Goal: Find specific page/section: Find specific page/section

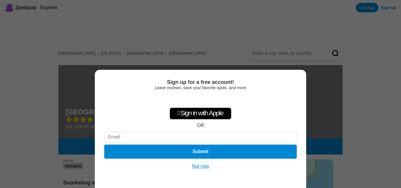
click at [264, 7] on div "Sign up for a free account! Leave reviews, save your favorite spots, and more …" at bounding box center [200, 94] width 401 height 188
click at [294, 79] on div "Sign up for a free account!" at bounding box center [200, 82] width 193 height 6
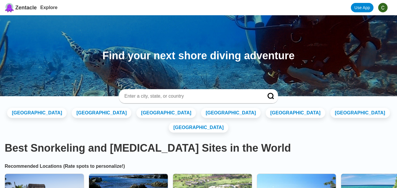
click at [145, 98] on input at bounding box center [191, 96] width 135 height 6
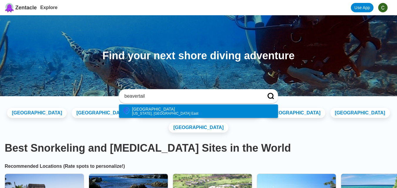
type input "beavertail"
click at [146, 108] on div "[GEOGRAPHIC_DATA]" at bounding box center [165, 109] width 66 height 5
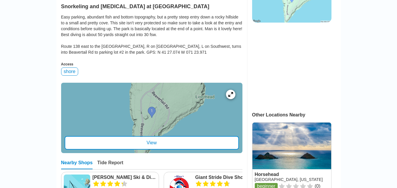
scroll to position [183, 0]
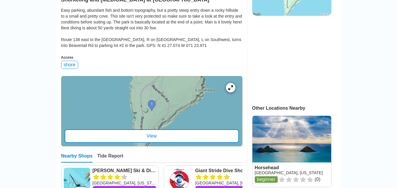
click at [159, 143] on div "View" at bounding box center [152, 137] width 174 height 14
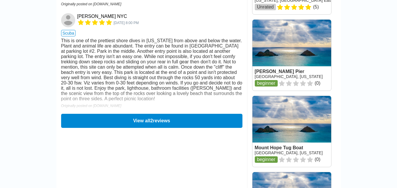
scroll to position [600, 0]
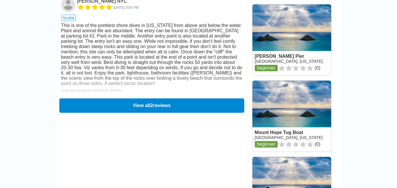
click at [146, 113] on button "View all 2 reviews" at bounding box center [151, 105] width 185 height 14
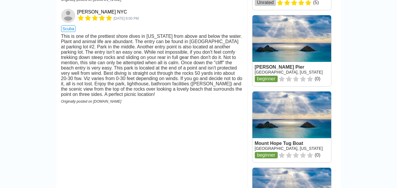
scroll to position [0, 0]
